Goal: Task Accomplishment & Management: Use online tool/utility

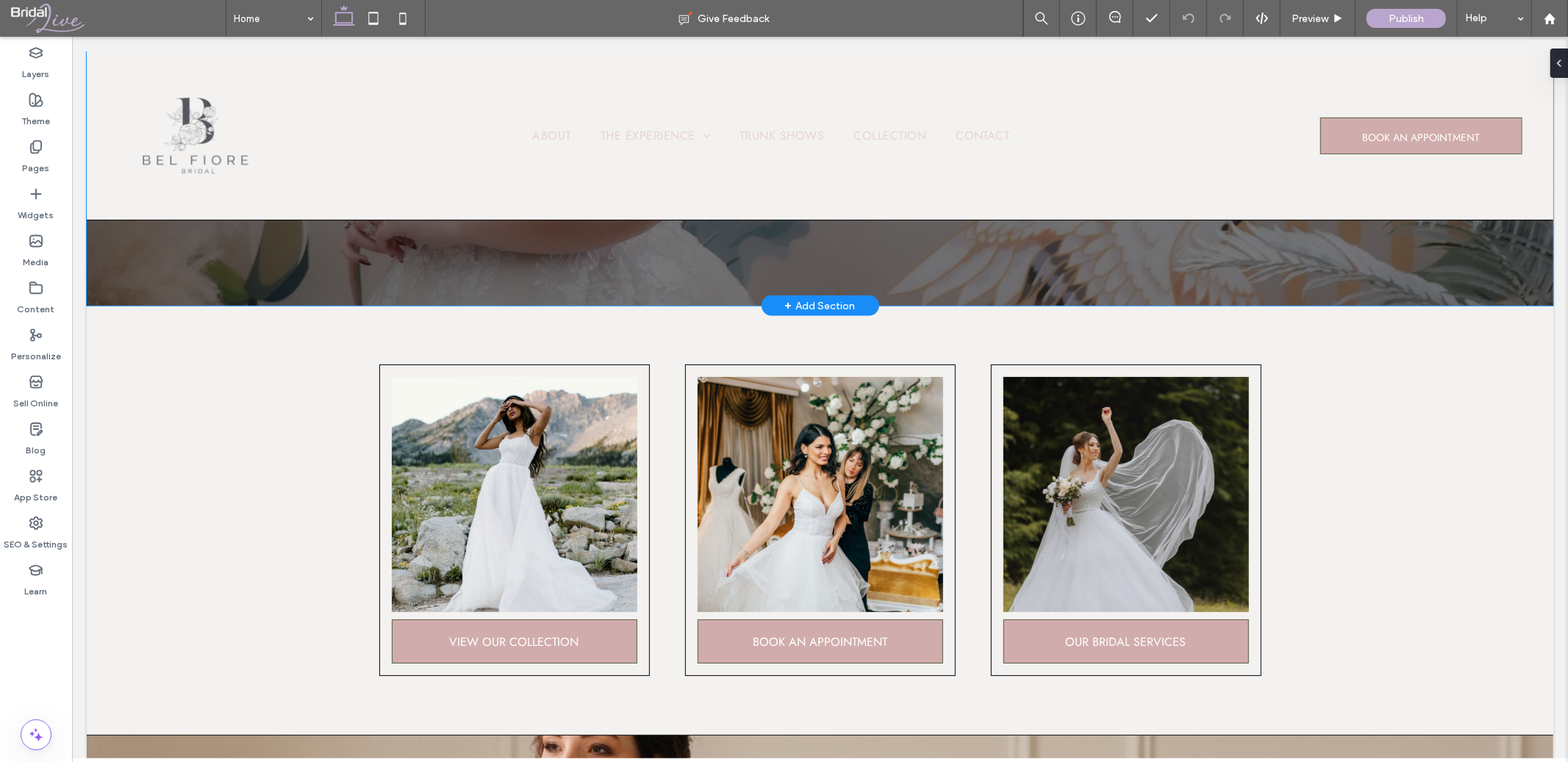
scroll to position [497, 0]
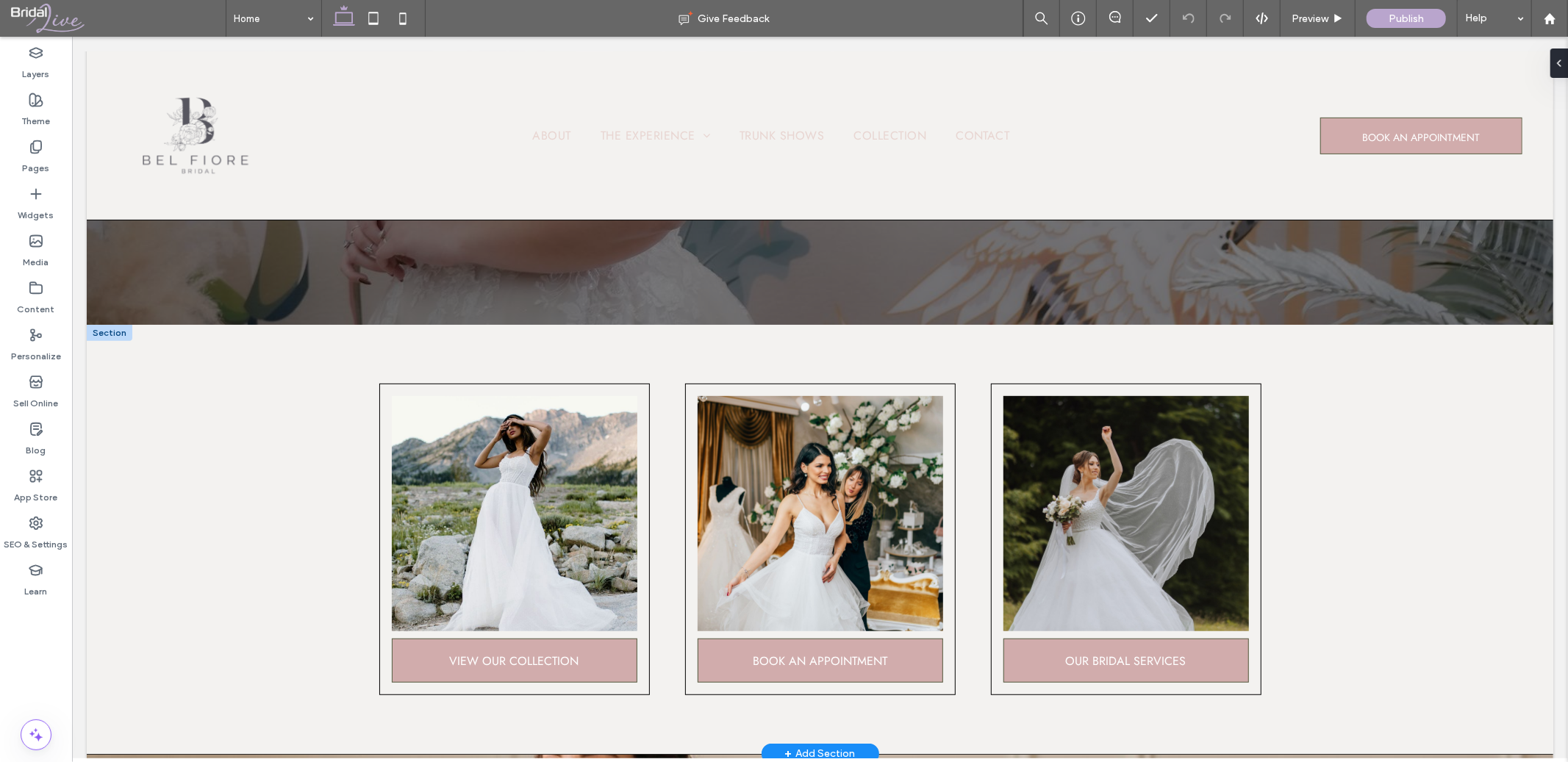
click at [115, 332] on div at bounding box center [108, 332] width 46 height 16
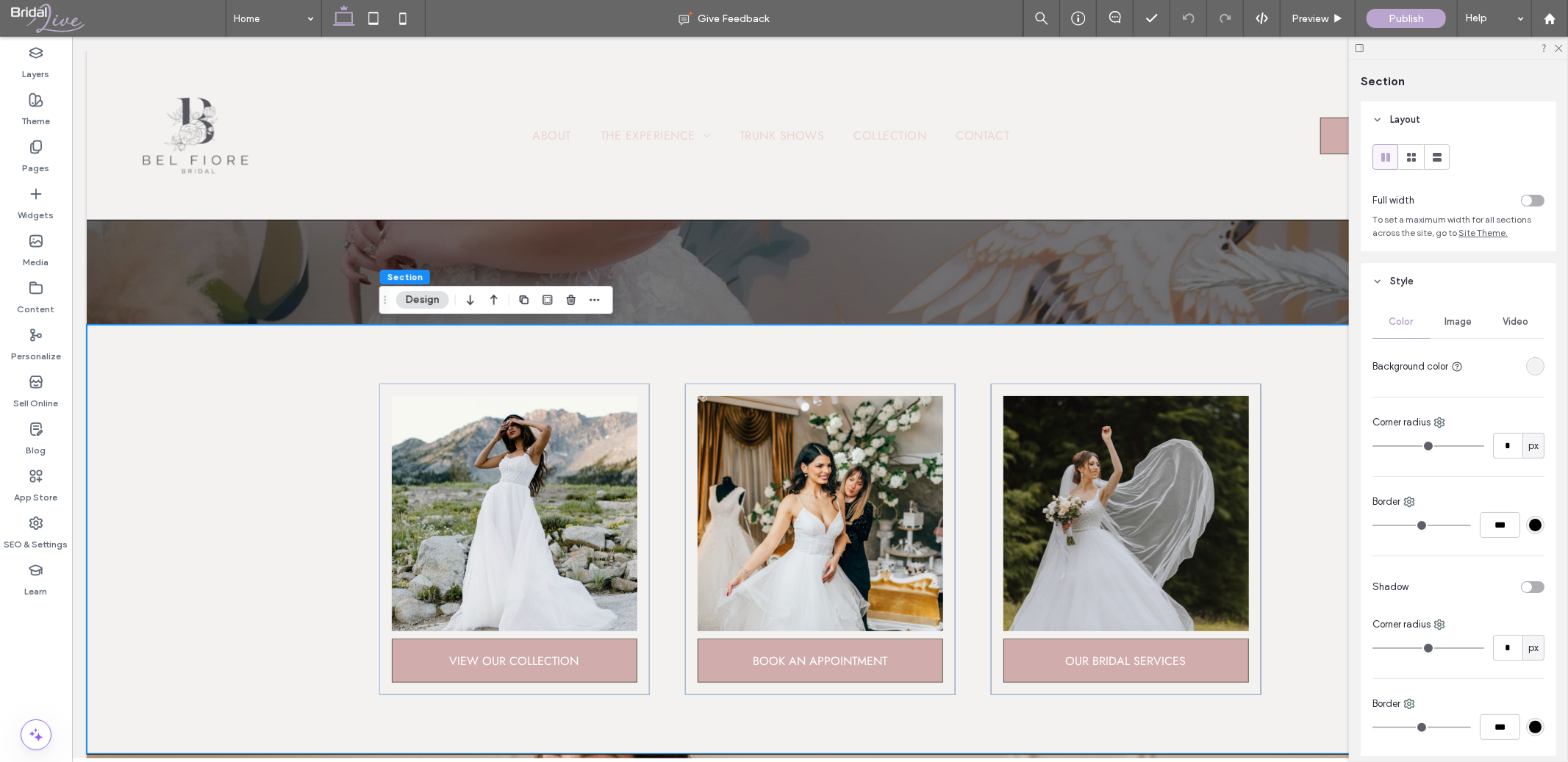
click at [1457, 332] on div "Image" at bounding box center [1458, 321] width 57 height 32
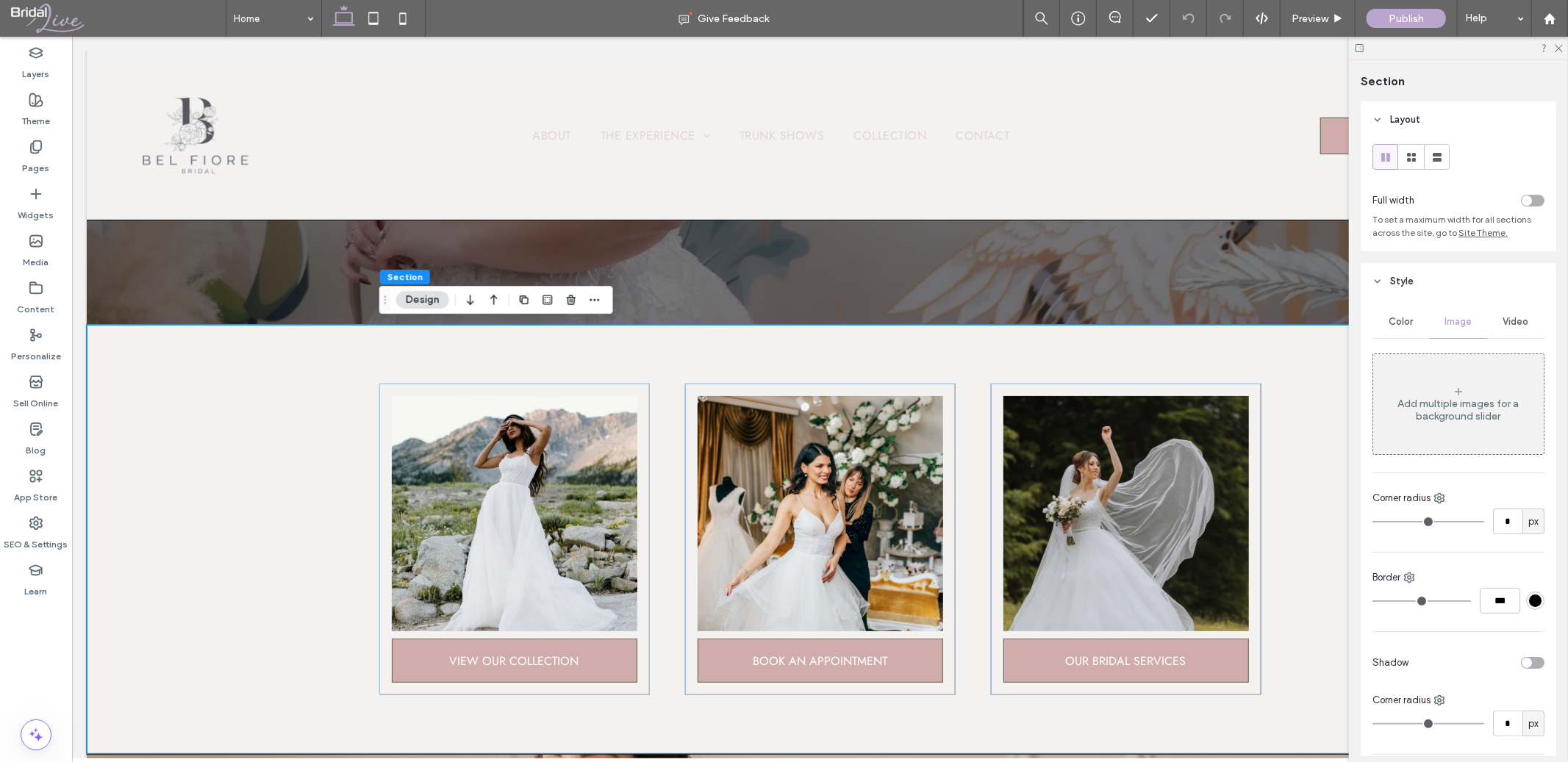
click at [1453, 401] on div "Add multiple images for a background slider" at bounding box center [1458, 410] width 171 height 25
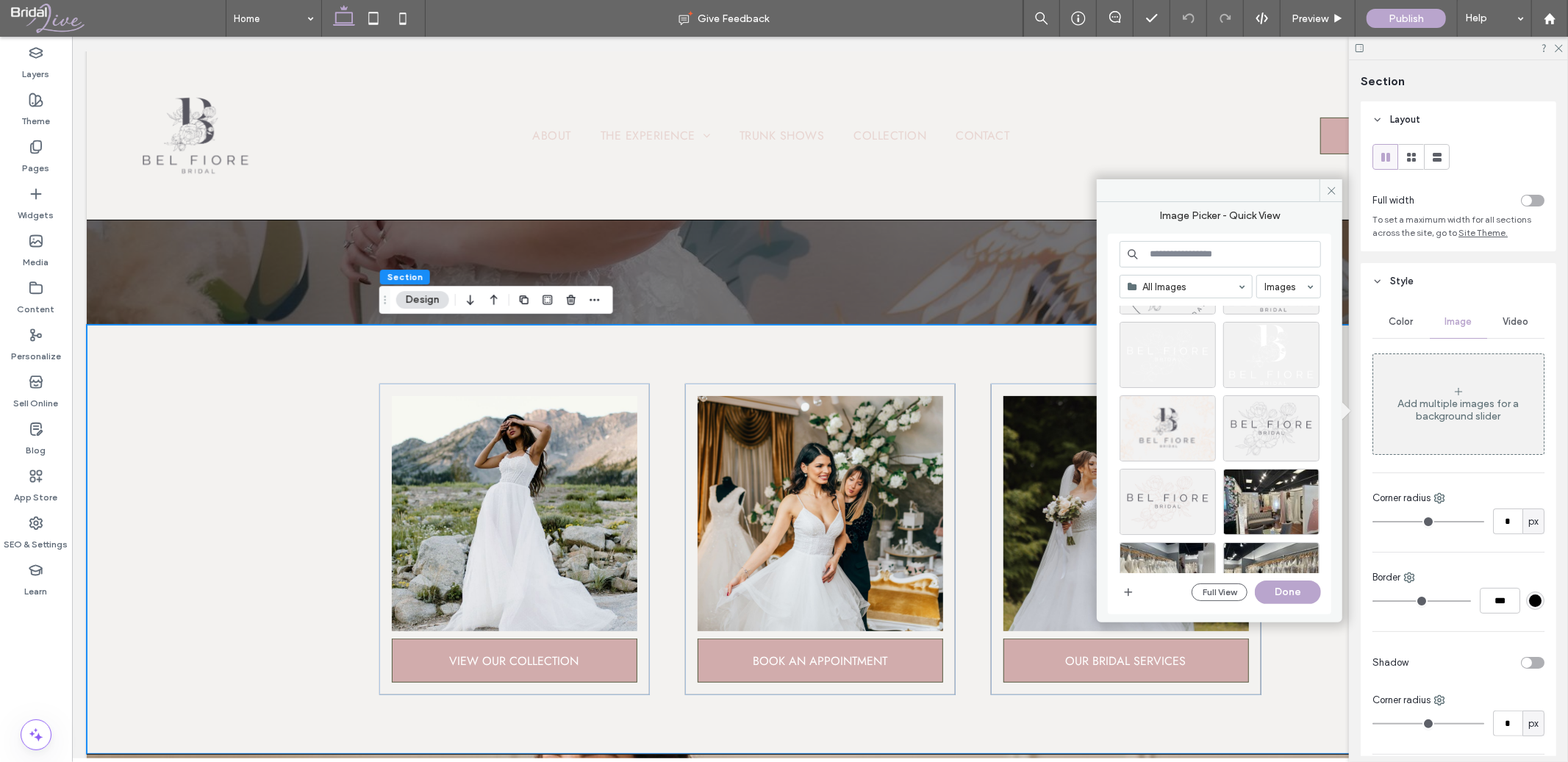
scroll to position [230, 0]
click at [1179, 492] on div "Select" at bounding box center [1168, 497] width 97 height 66
click at [1305, 588] on button "Done" at bounding box center [1288, 592] width 66 height 23
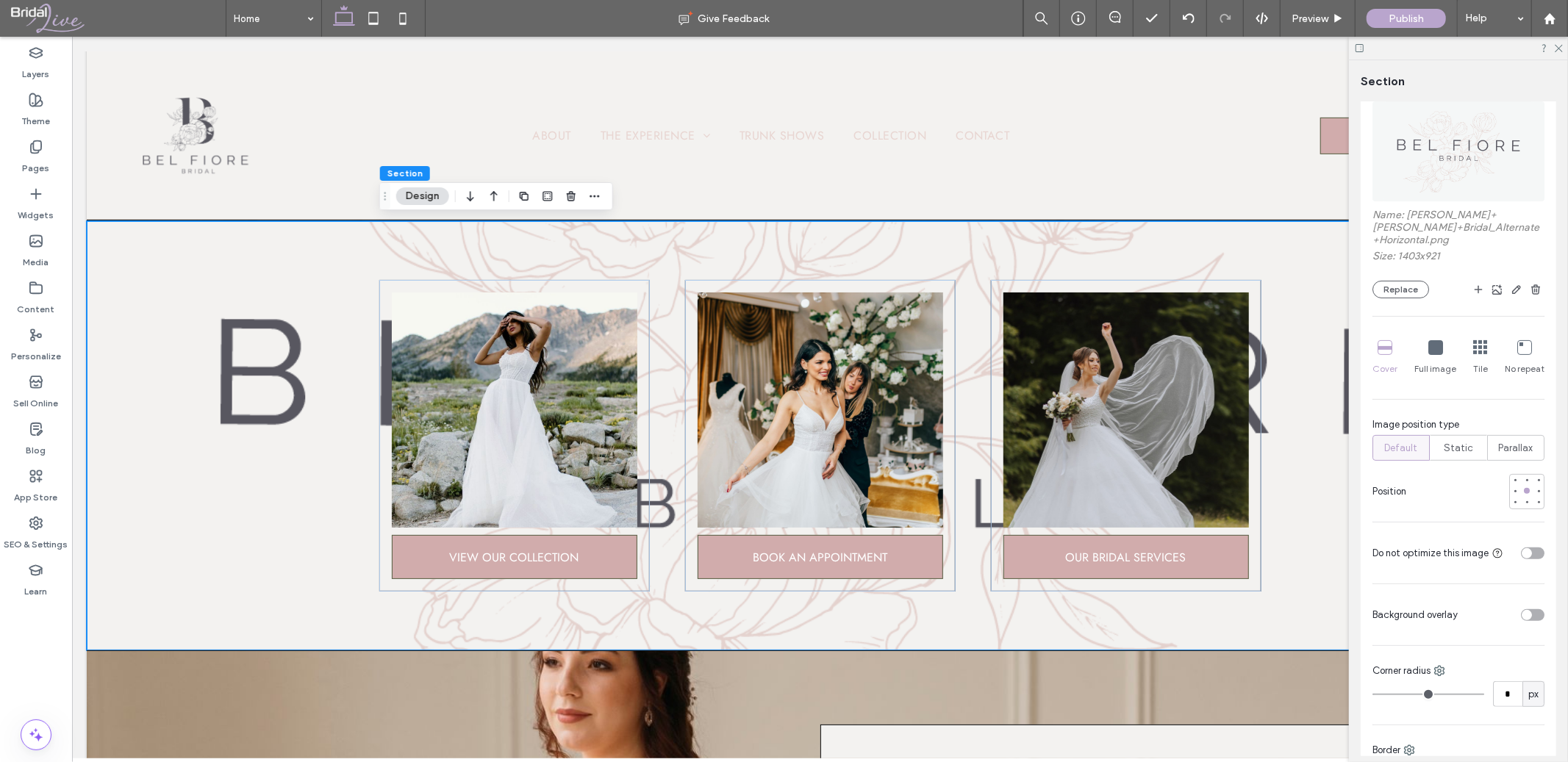
scroll to position [299, 0]
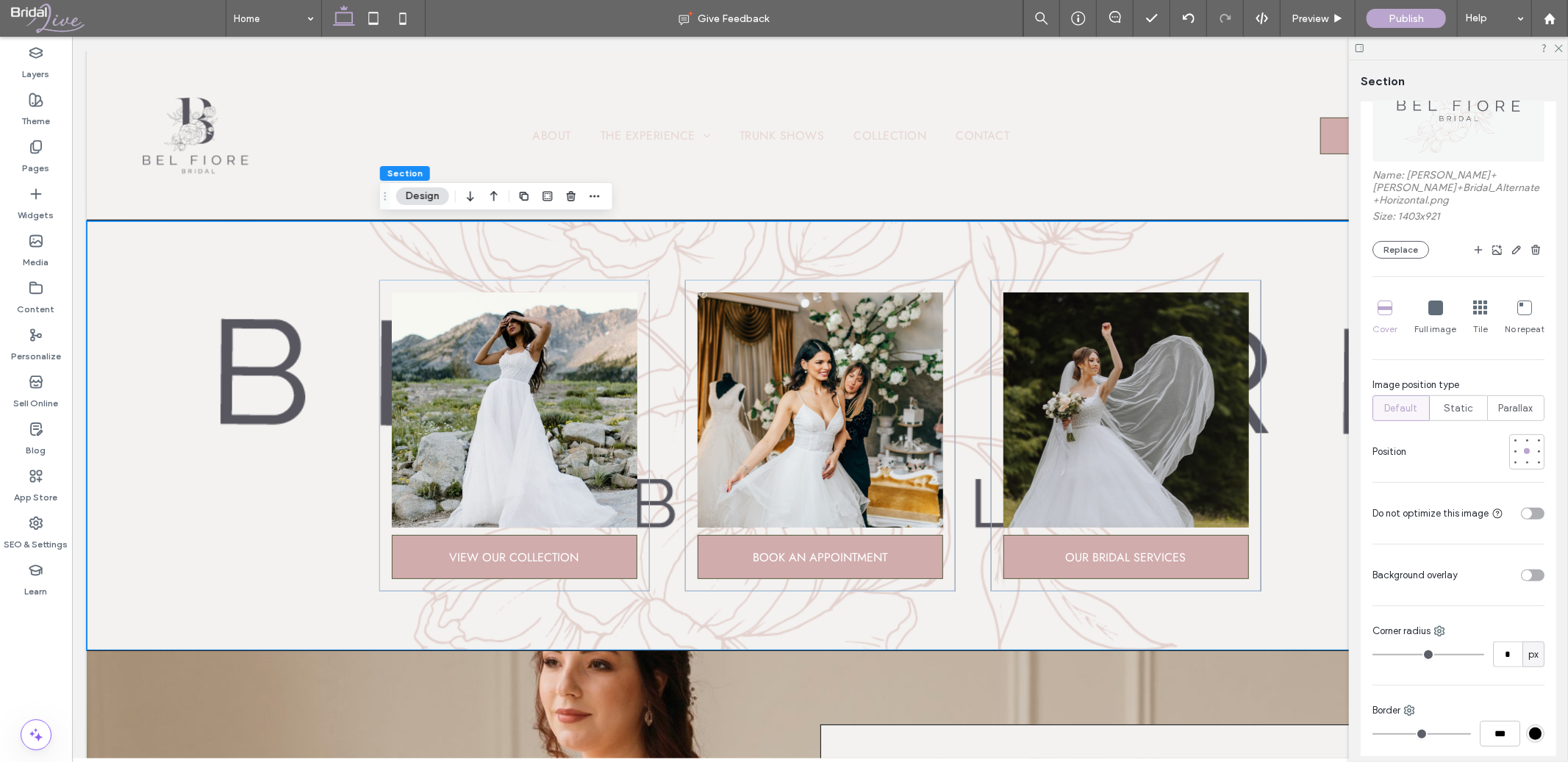
click at [1538, 570] on div "toggle" at bounding box center [1532, 576] width 23 height 12
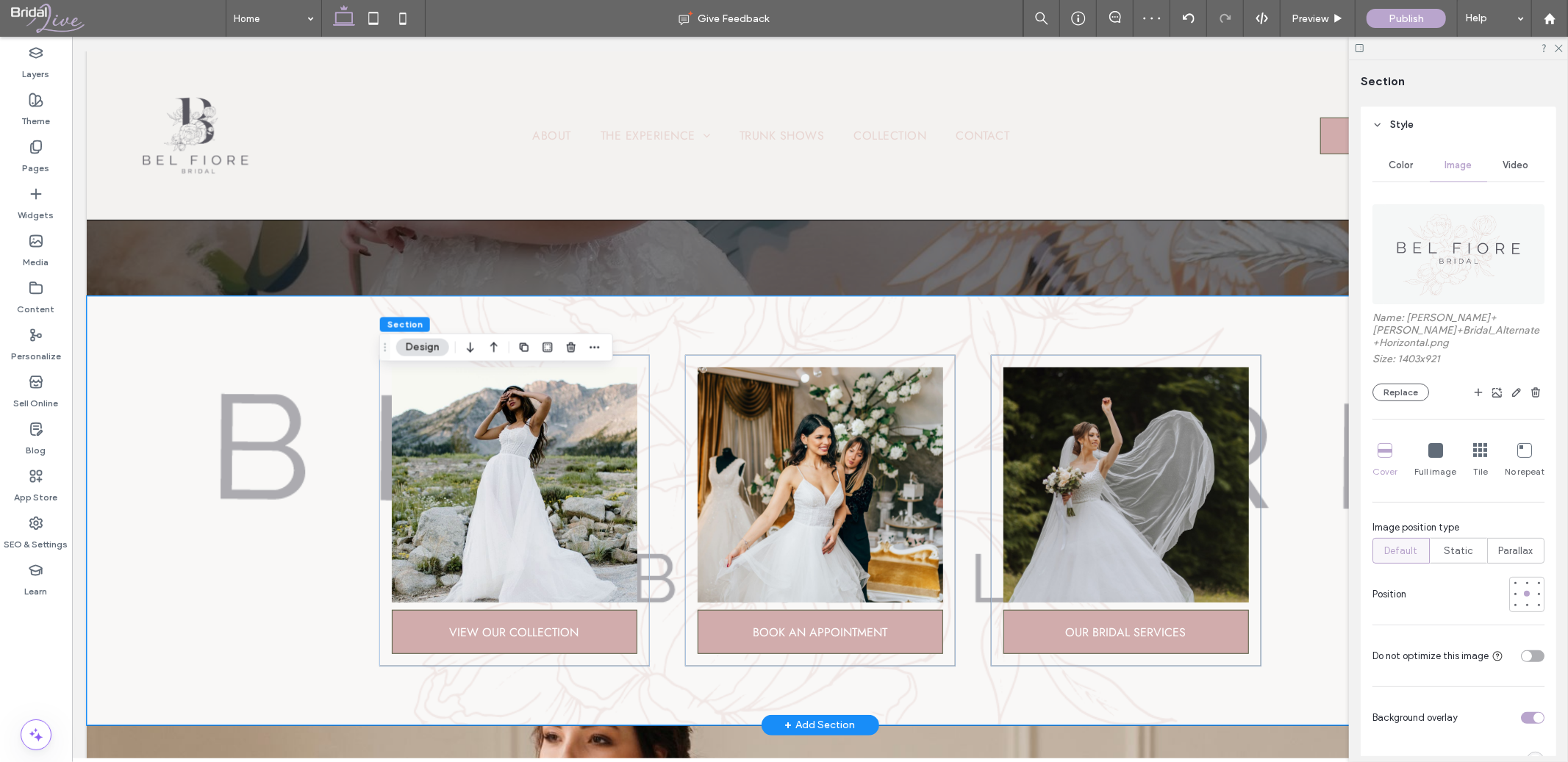
scroll to position [618, 0]
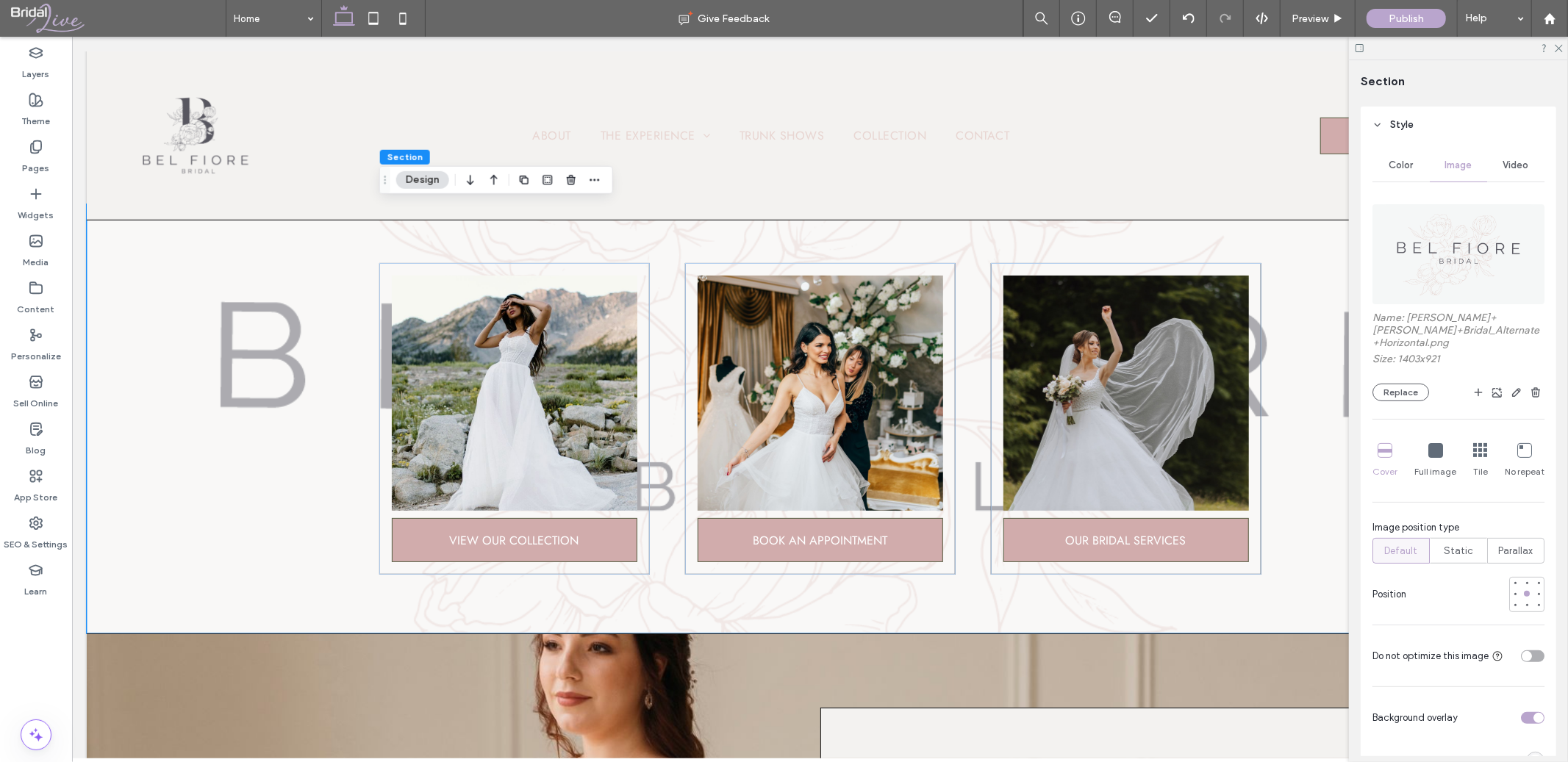
click at [1536, 720] on div "toggle" at bounding box center [1538, 718] width 10 height 10
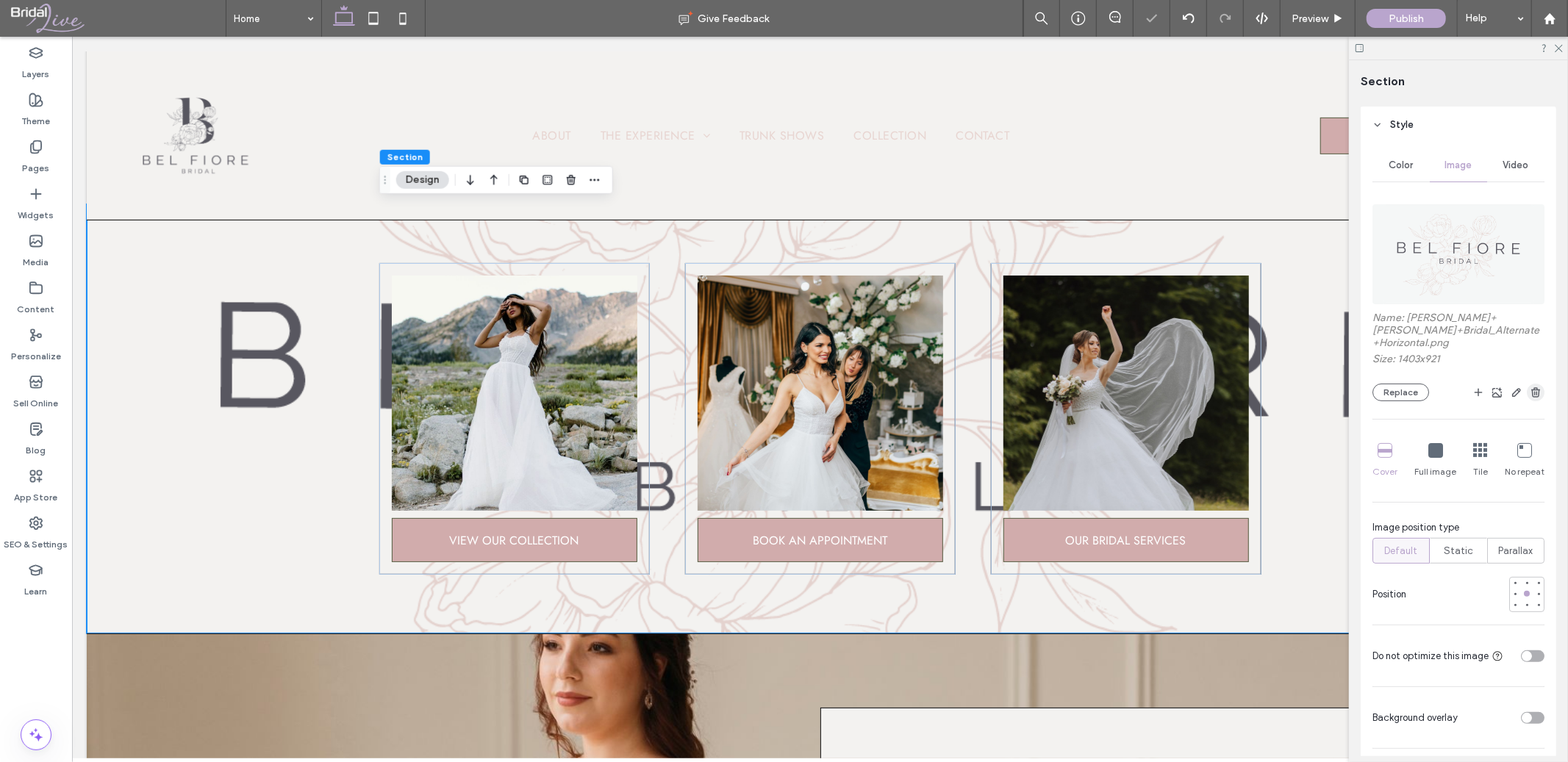
click at [1537, 396] on icon "button" at bounding box center [1536, 393] width 12 height 12
